Goal: Transaction & Acquisition: Book appointment/travel/reservation

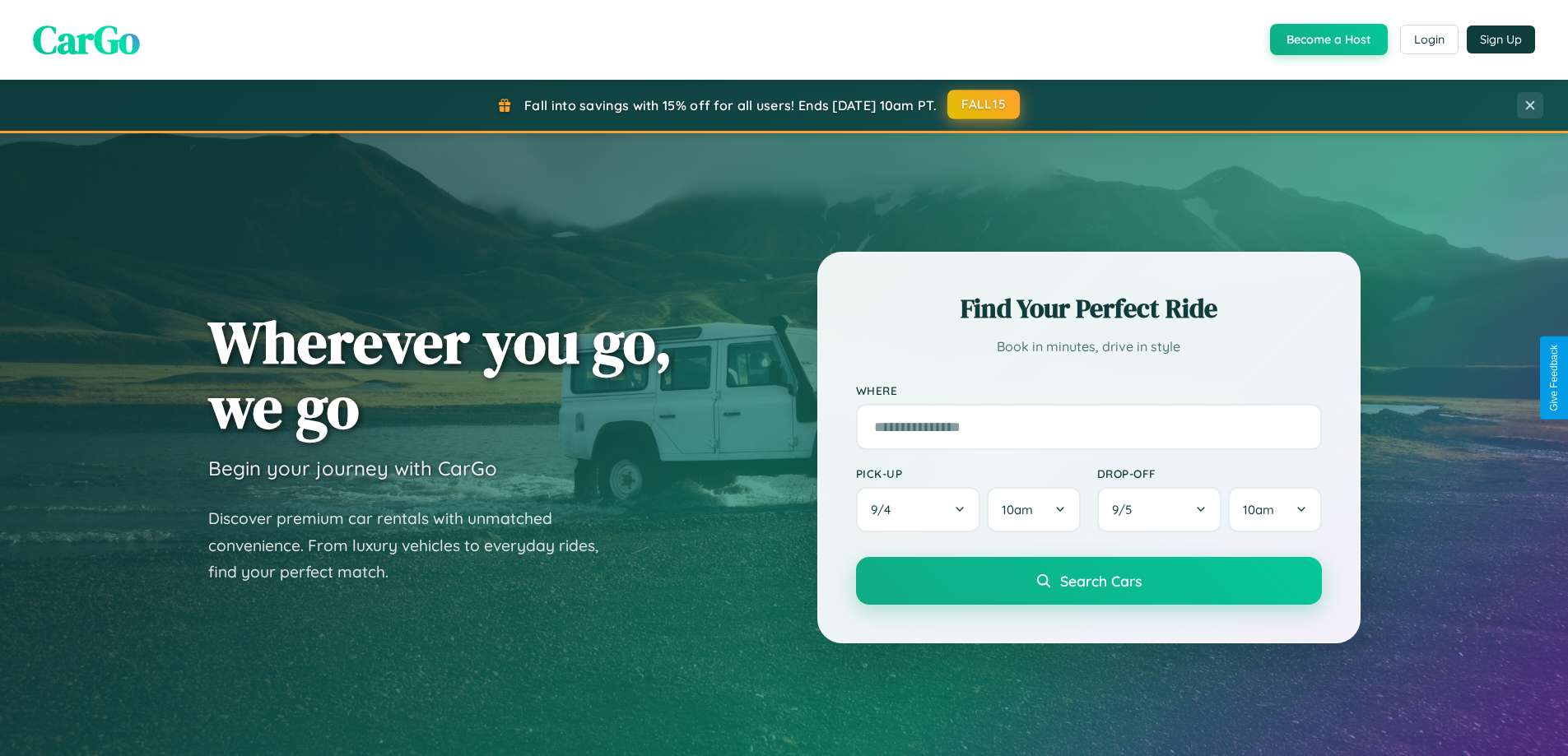
click at [984, 105] on button "FALL15" at bounding box center [983, 104] width 73 height 29
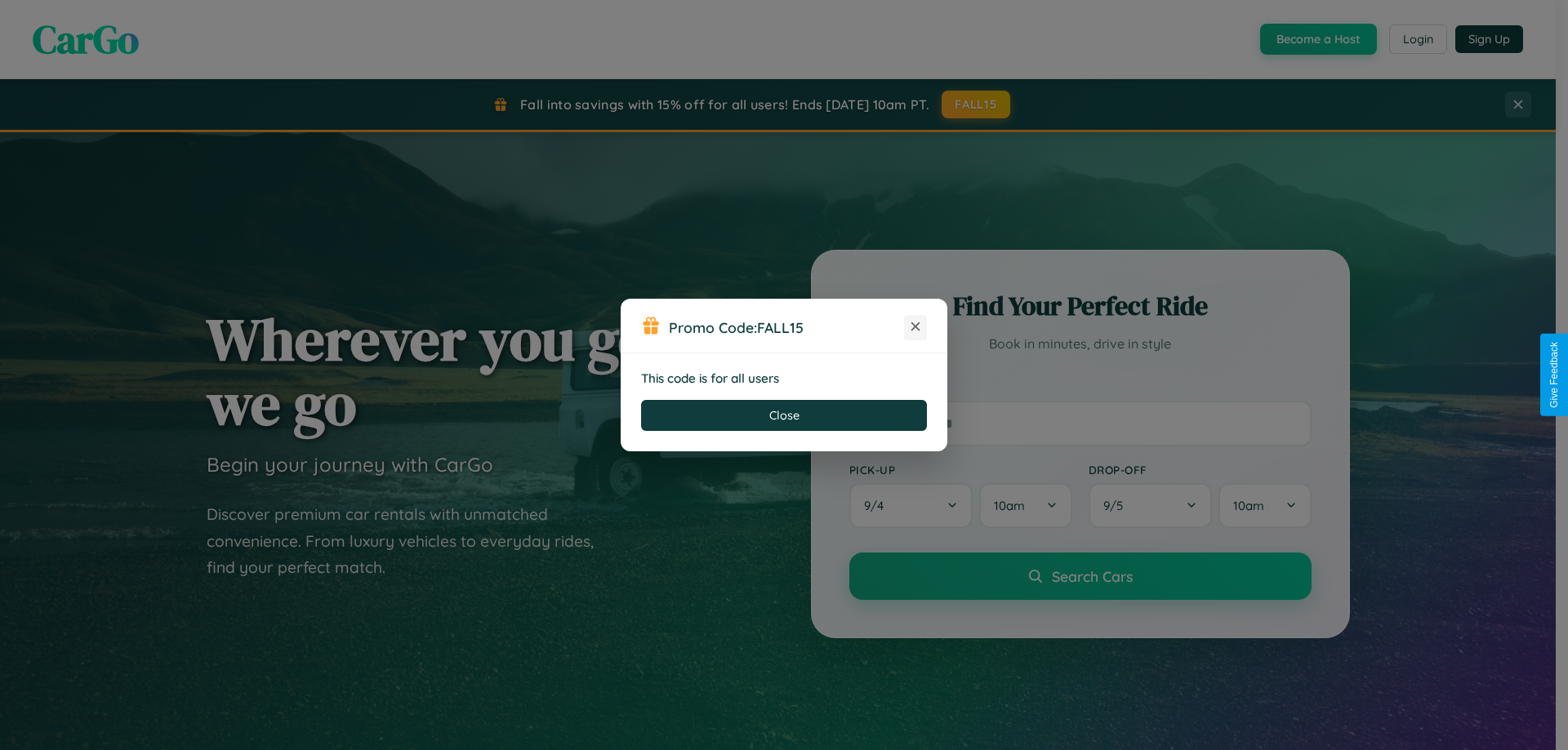
click at [916, 328] on icon at bounding box center [915, 326] width 16 height 16
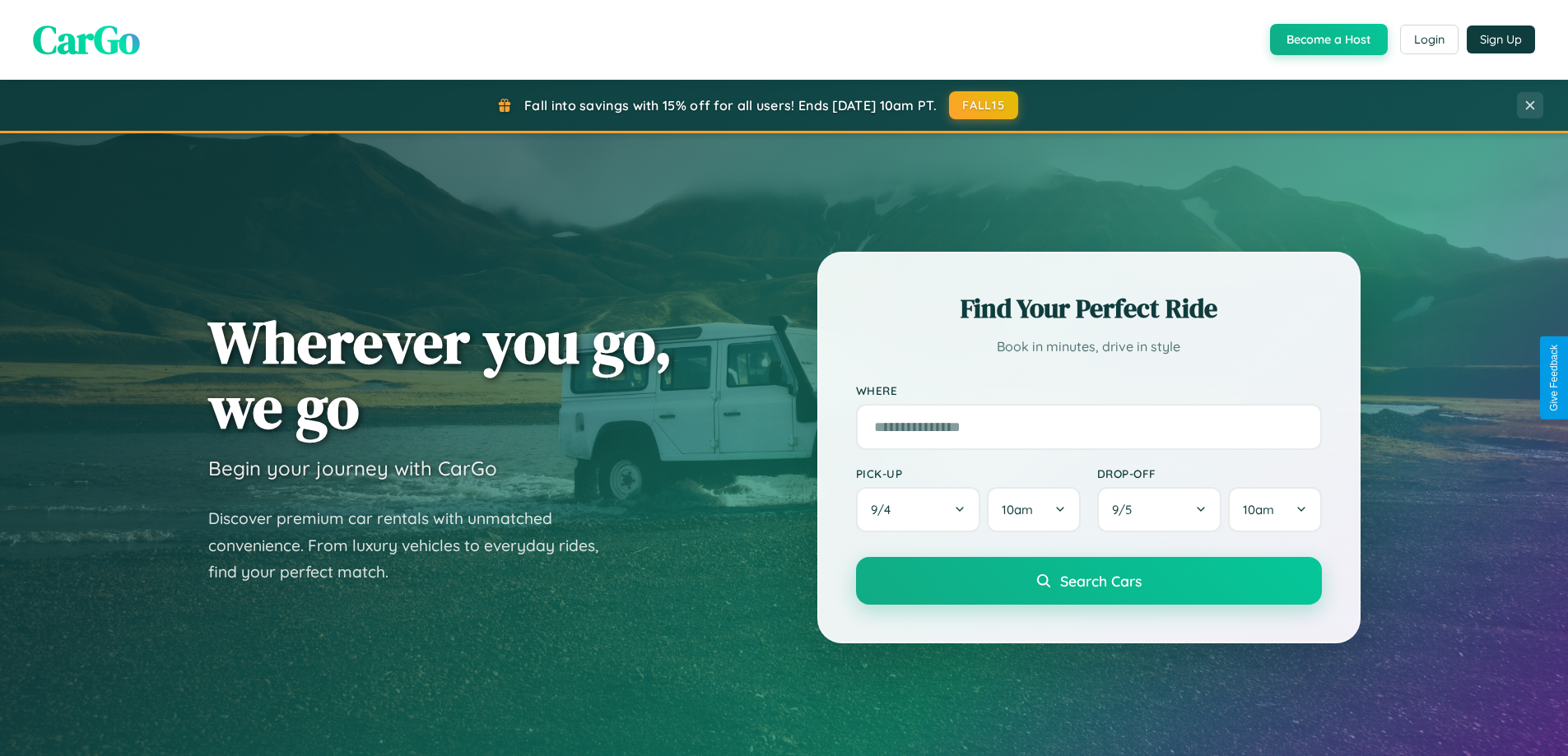
scroll to position [1928, 0]
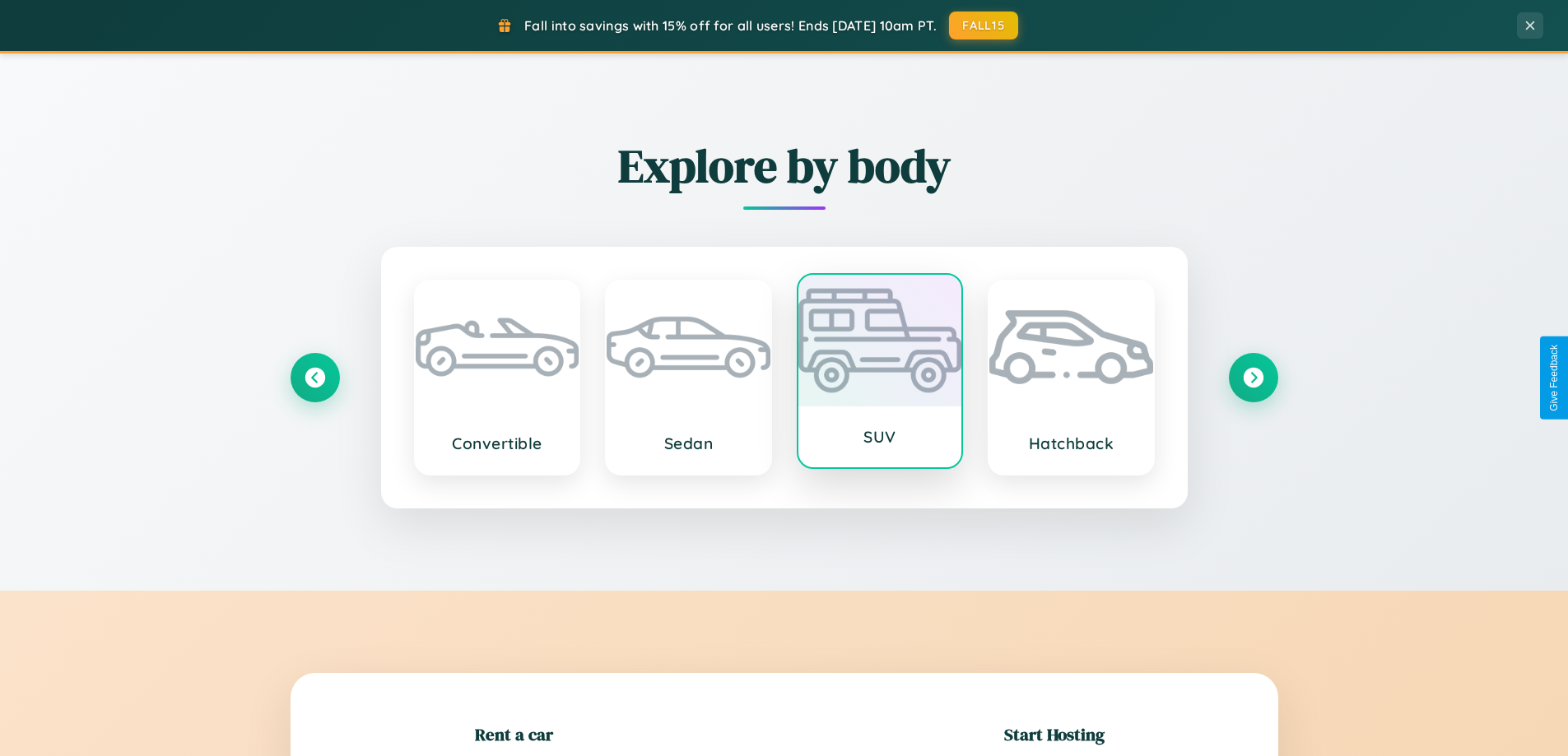
click at [879, 371] on div at bounding box center [880, 341] width 164 height 132
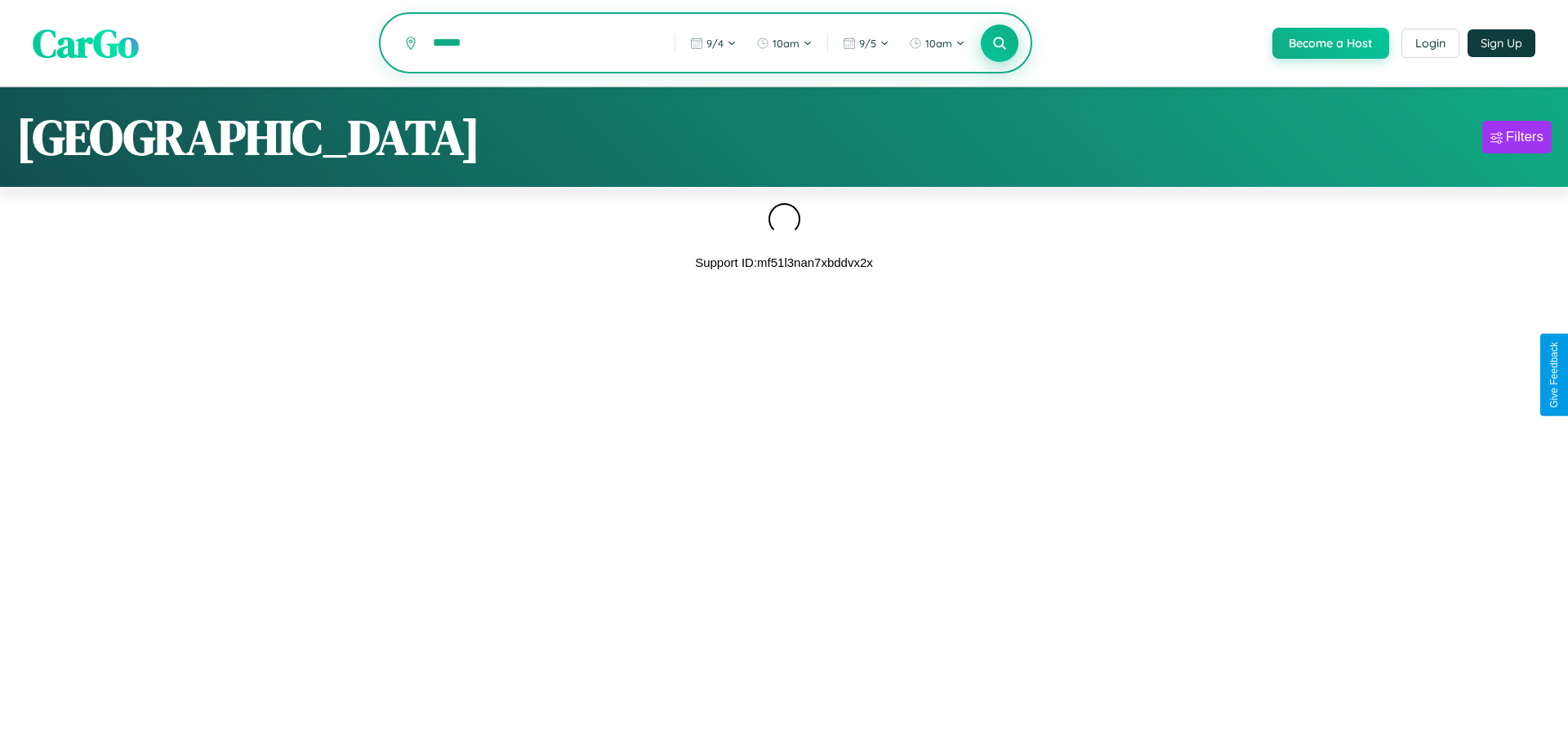
type input "******"
click at [998, 44] on icon at bounding box center [999, 43] width 15 height 15
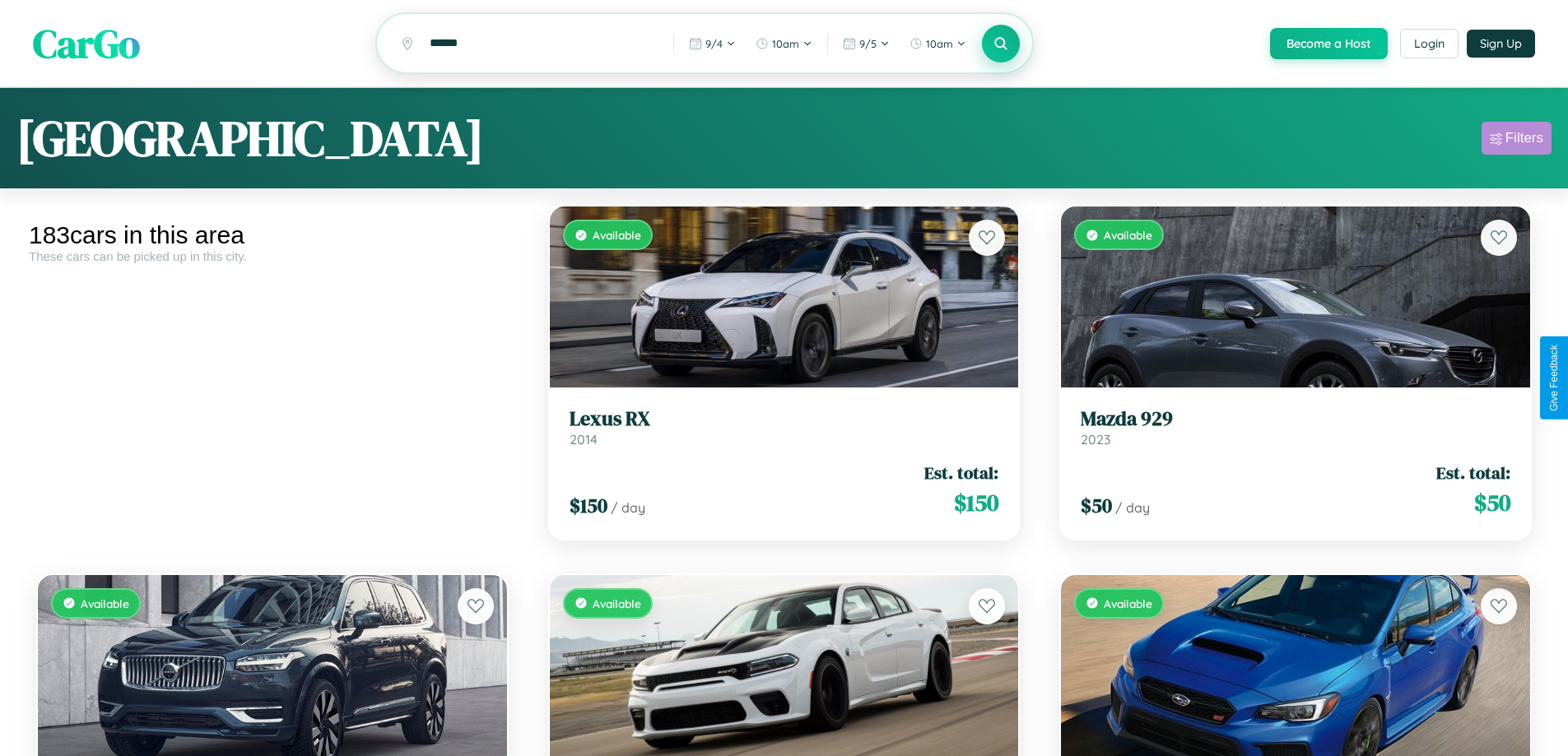
click at [1516, 140] on div "Filters" at bounding box center [1525, 138] width 38 height 16
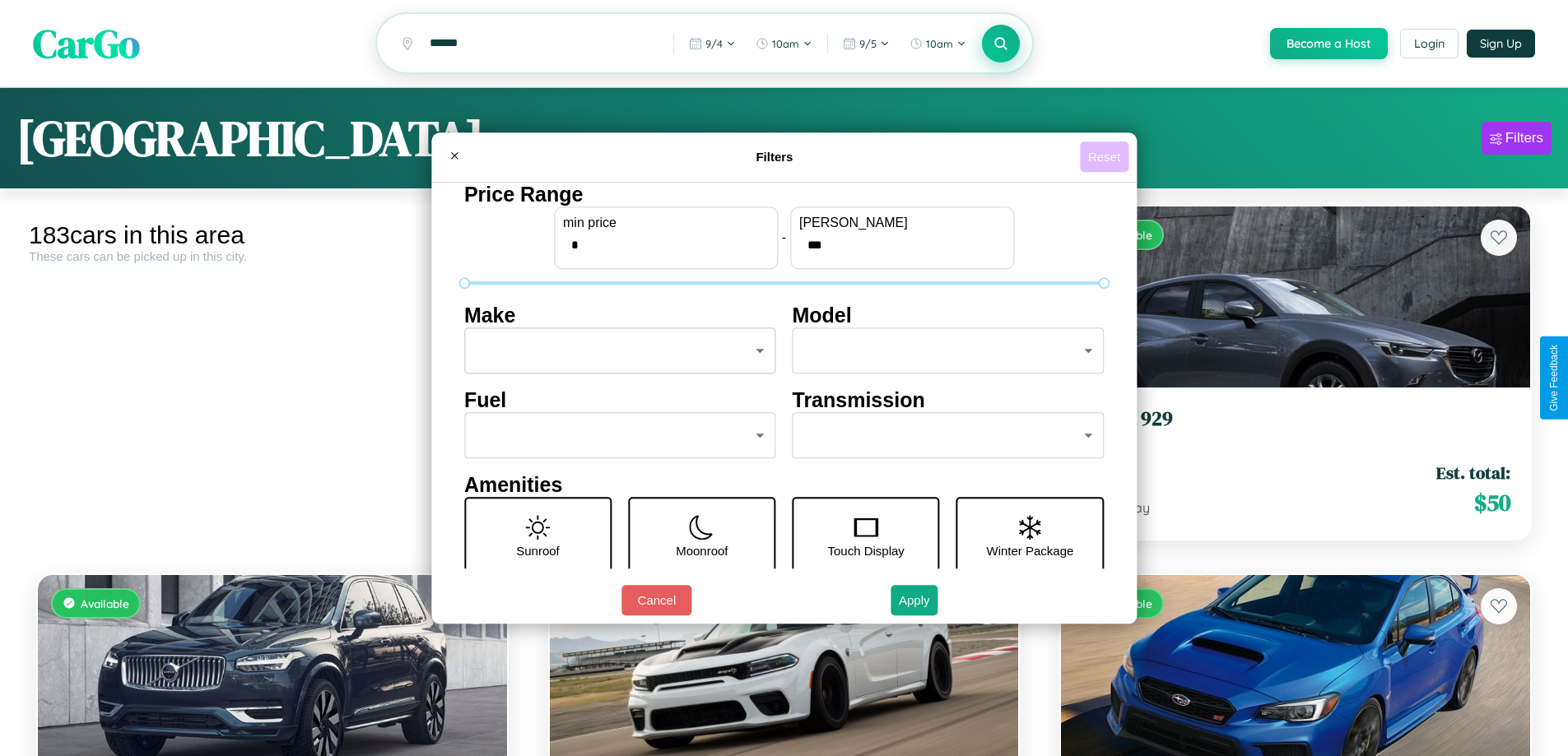
click at [1107, 156] on button "Reset" at bounding box center [1104, 156] width 49 height 30
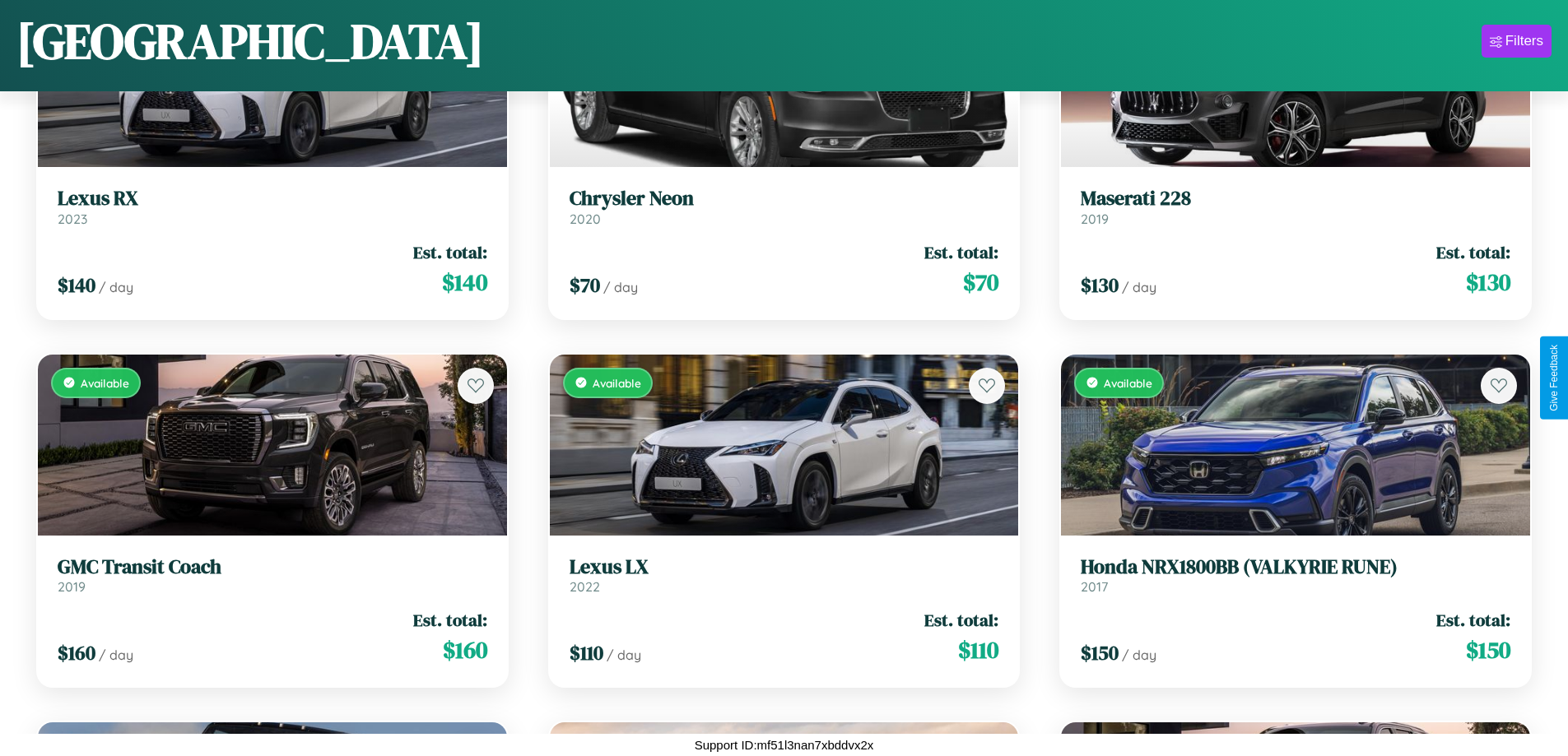
scroll to position [21601, 0]
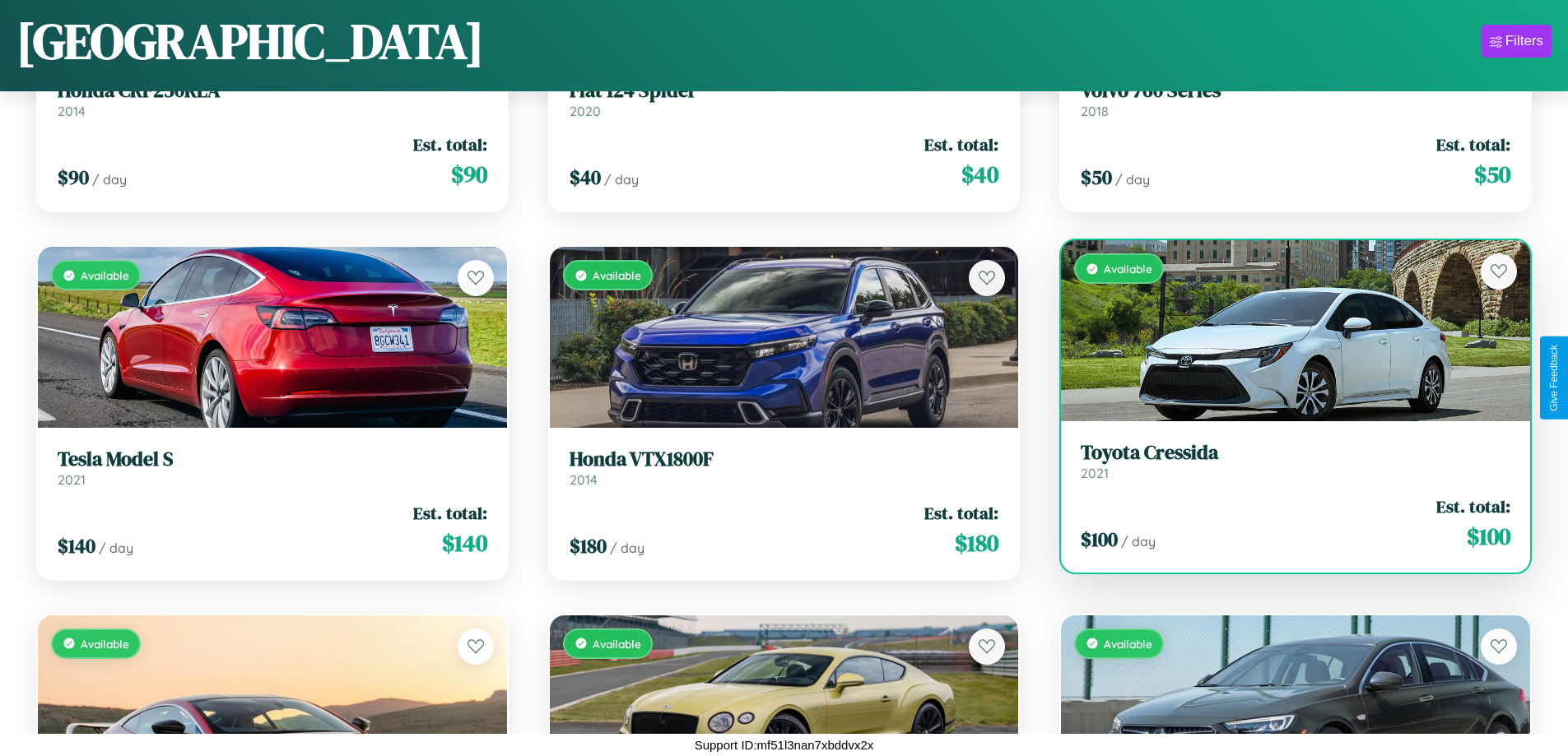
click at [1284, 465] on h3 "Toyota Cressida" at bounding box center [1295, 453] width 429 height 24
